Goal: Check status: Check status

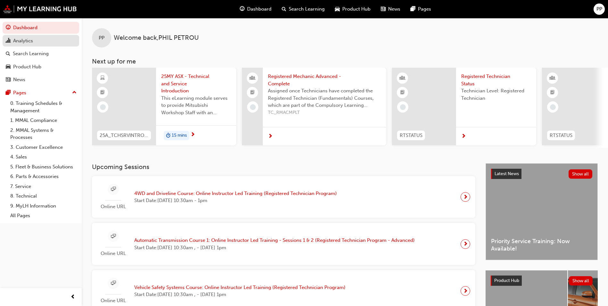
click at [35, 44] on div "Analytics" at bounding box center [41, 41] width 70 height 8
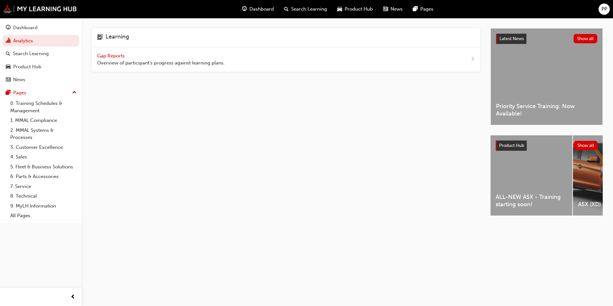
click at [108, 55] on span "Gap Reports" at bounding box center [111, 56] width 29 height 6
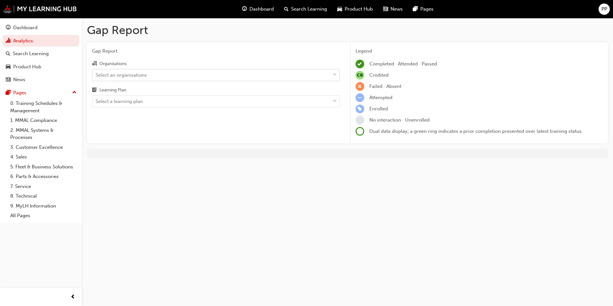
click at [124, 80] on div "Select an organisations" at bounding box center [216, 75] width 248 height 12
click at [96, 77] on input "Organisations Select an organisations" at bounding box center [96, 74] width 1 height 5
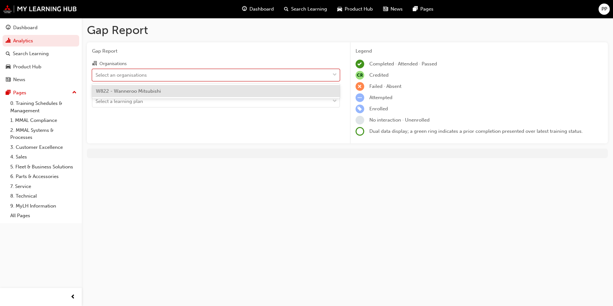
click at [129, 92] on span "W822 - Wanneroo Mitsubishi" at bounding box center [128, 91] width 65 height 6
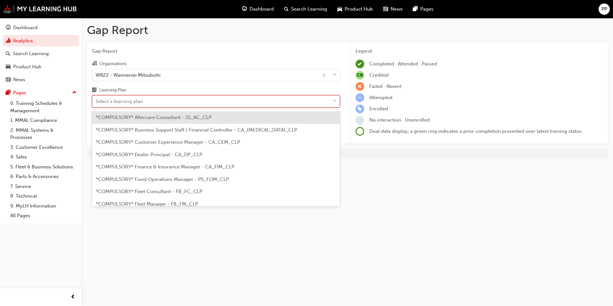
click at [134, 101] on div "Select a learning plan" at bounding box center [119, 101] width 47 height 7
click at [96, 101] on input "Learning Plan option *COMPULSORY* Aftercare Consultant - SS_AC_CLP focused, 1 o…" at bounding box center [96, 100] width 1 height 5
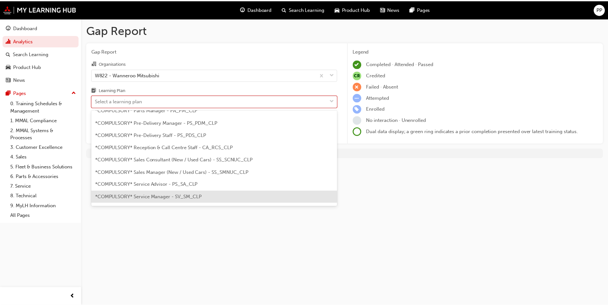
scroll to position [192, 0]
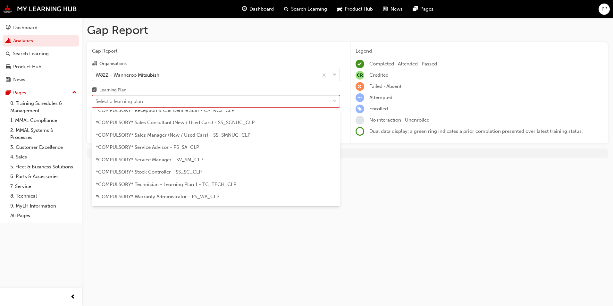
click at [199, 184] on span "*COMPULSORY* Technician - Learning Plan 1 - TC_TECH_CLP" at bounding box center [166, 184] width 140 height 6
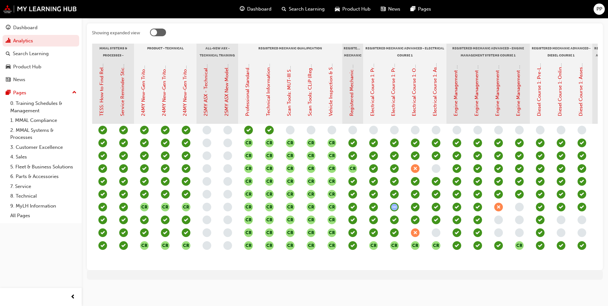
scroll to position [0, 265]
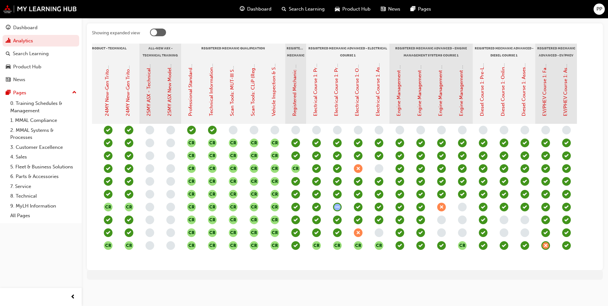
click at [595, 8] on div "PP" at bounding box center [599, 9] width 11 height 11
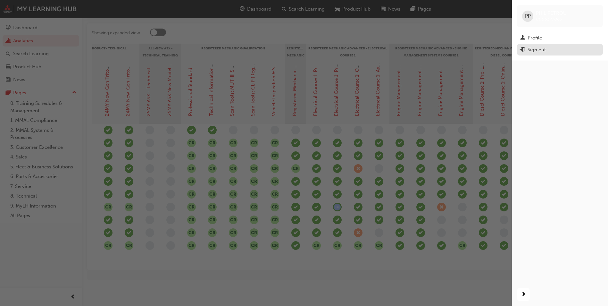
click at [560, 49] on div "Sign out" at bounding box center [560, 50] width 80 height 8
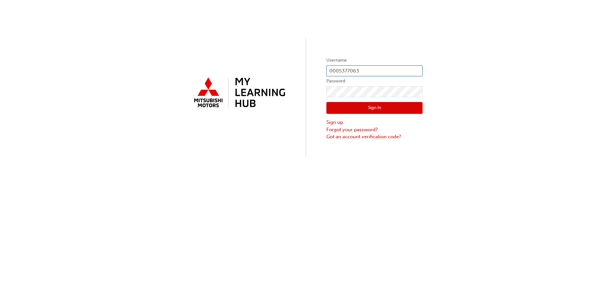
drag, startPoint x: 361, startPoint y: 70, endPoint x: 312, endPoint y: 70, distance: 49.1
click at [312, 70] on div "Username 0005377063 Password Sign In Sign up Forgot your password? Got an accou…" at bounding box center [306, 78] width 613 height 157
type input "0005744181"
click at [378, 108] on button "Sign In" at bounding box center [374, 108] width 96 height 12
